Goal: Find specific page/section: Find specific page/section

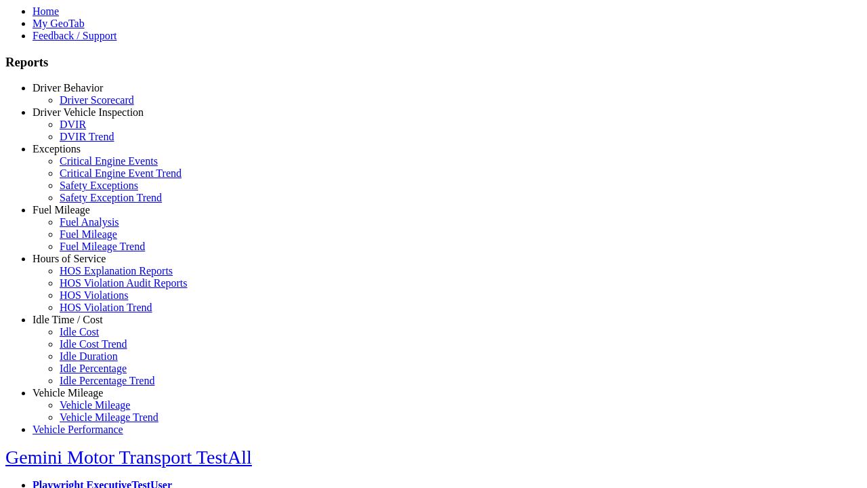
click at [78, 154] on link "Exceptions" at bounding box center [57, 149] width 48 height 12
click at [88, 203] on link "Safety Exception Trend" at bounding box center [111, 198] width 102 height 12
select select
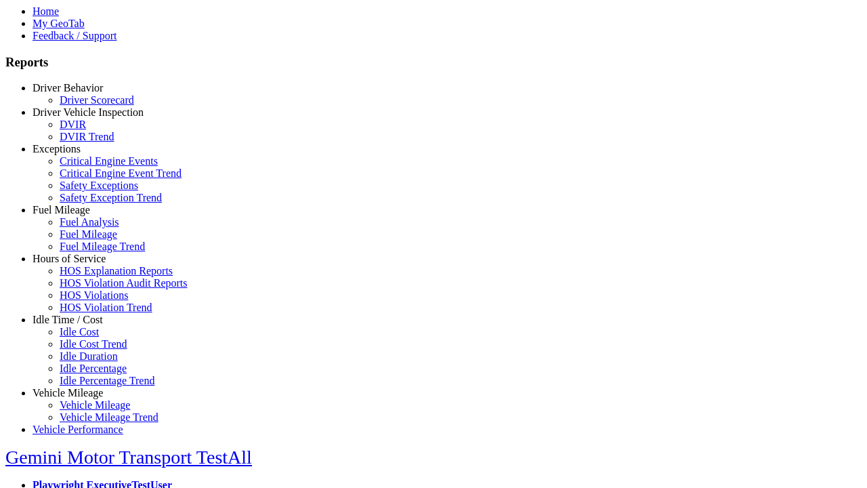
select select
